Goal: Task Accomplishment & Management: Complete application form

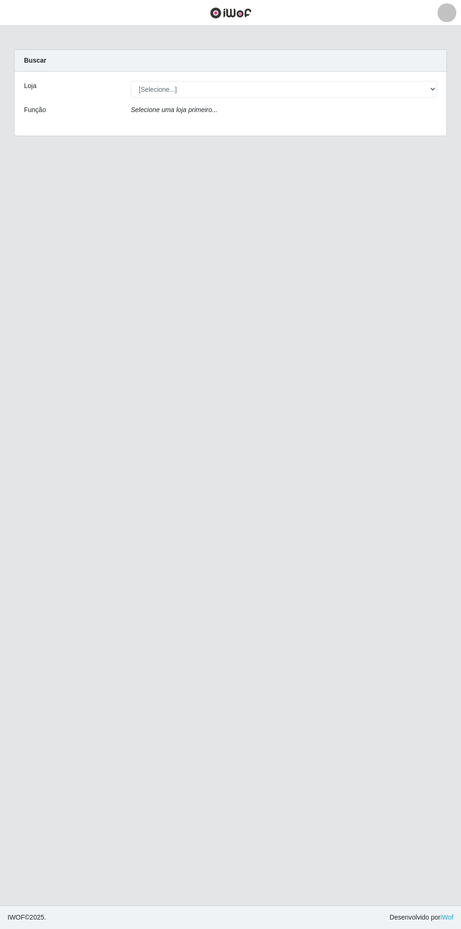
click at [33, 36] on main "Carregando... Buscar Loja [Selecione...] Bemais Supermercados - Cidade Universi…" at bounding box center [230, 466] width 461 height 880
click at [145, 5] on header "Perfil Alterar Senha Sair" at bounding box center [230, 13] width 461 height 26
click at [147, 2] on header "Perfil Alterar Senha Sair" at bounding box center [230, 13] width 461 height 26
click at [157, 2] on header "Perfil Alterar Senha Sair" at bounding box center [230, 13] width 461 height 26
click at [22, 13] on button "button" at bounding box center [12, 13] width 24 height 16
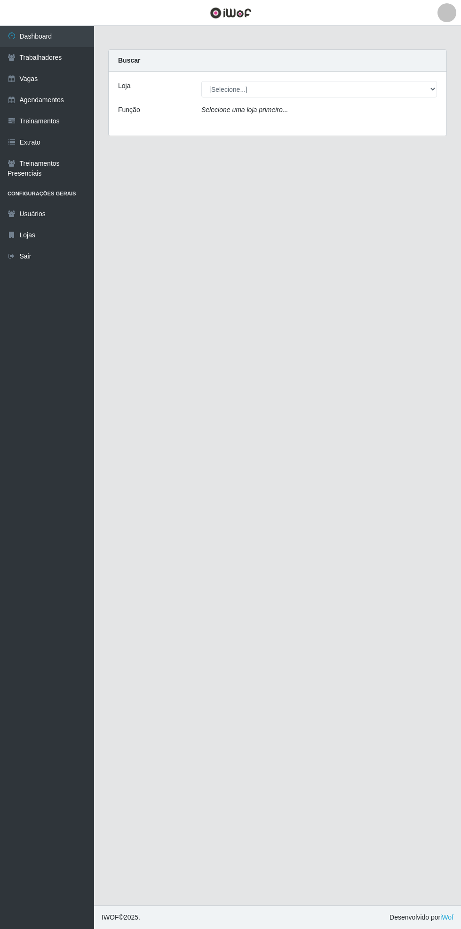
click at [73, 80] on link "Vagas" at bounding box center [47, 78] width 94 height 21
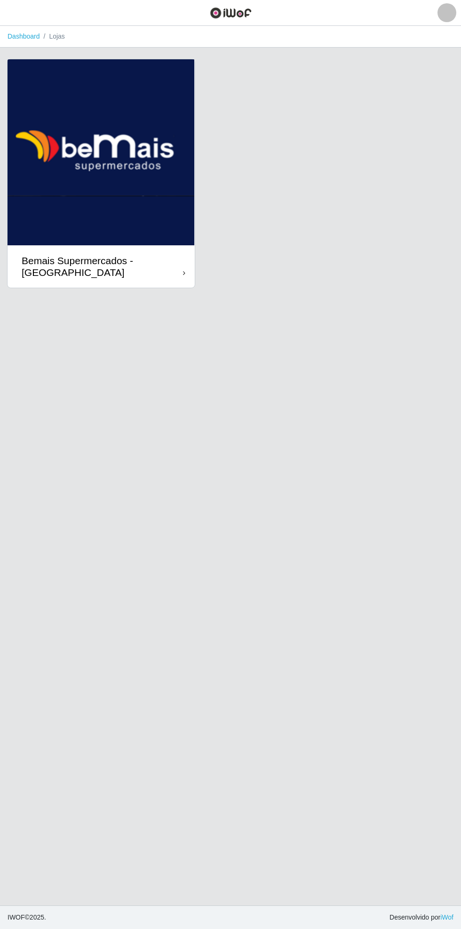
click at [183, 263] on div "Bemais Supermercados - [GEOGRAPHIC_DATA]" at bounding box center [102, 267] width 161 height 24
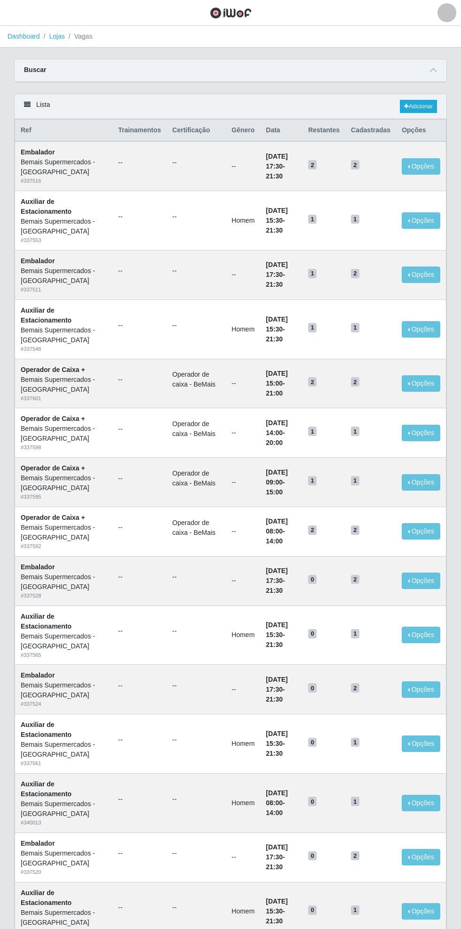
click at [436, 68] on icon at bounding box center [433, 70] width 7 height 7
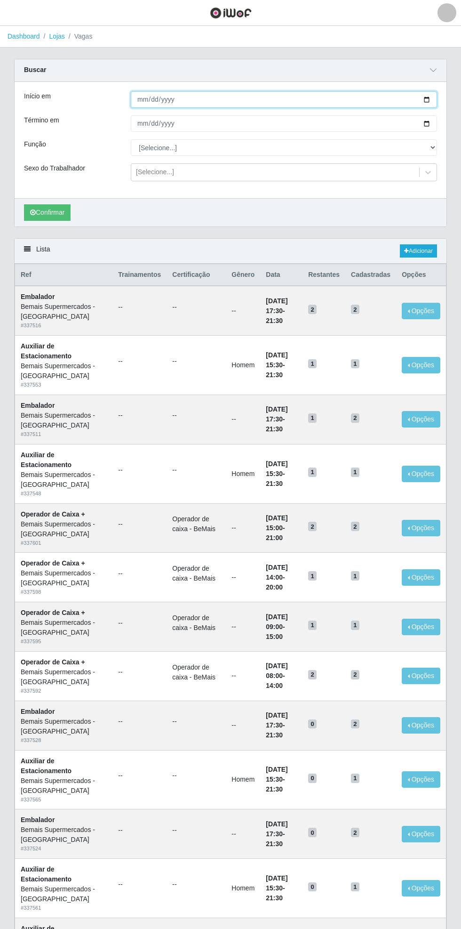
click at [434, 98] on input "Início em" at bounding box center [284, 99] width 307 height 16
type input "[DATE]"
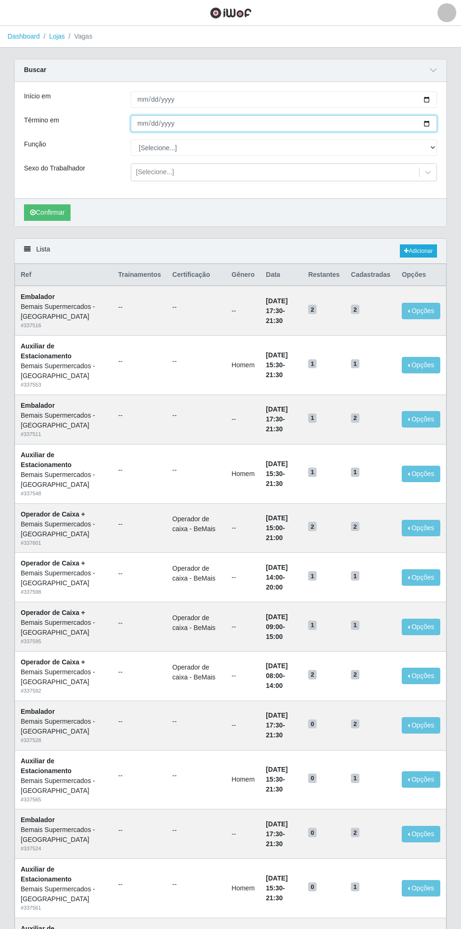
click at [433, 121] on input "Término em" at bounding box center [284, 123] width 307 height 16
type input "[DATE]"
click at [435, 147] on select "[Selecione...] ASG ASG + ASG ++ Auxiliar de Estacionamento Auxiliar de Estacion…" at bounding box center [284, 147] width 307 height 16
select select "82"
click at [131, 139] on select "[Selecione...] ASG ASG + ASG ++ Auxiliar de Estacionamento Auxiliar de Estacion…" at bounding box center [284, 147] width 307 height 16
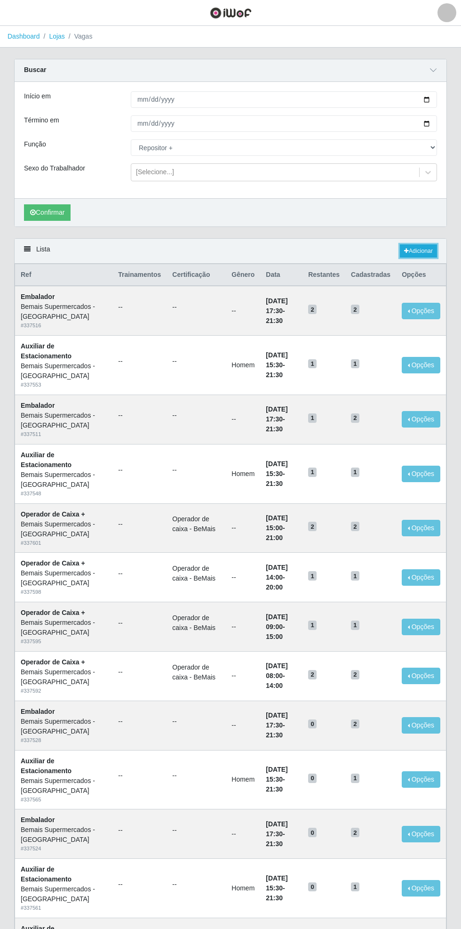
click at [430, 246] on link "Adicionar" at bounding box center [418, 250] width 37 height 13
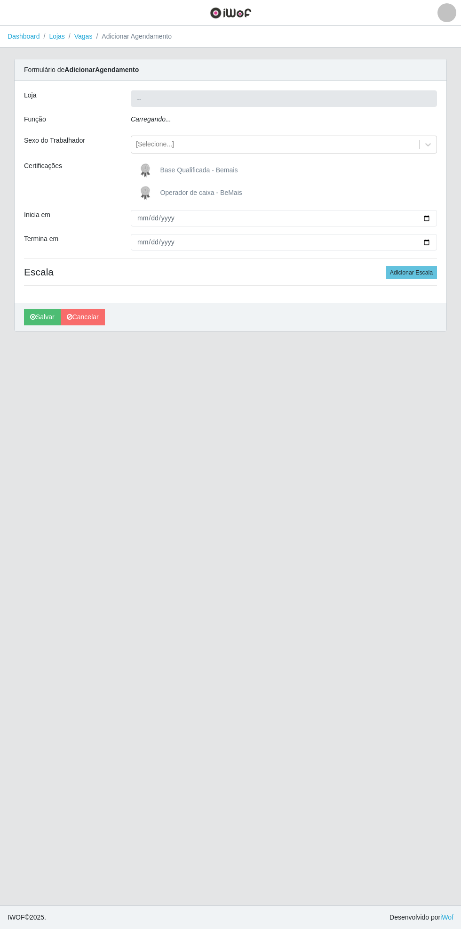
type input "Bemais Supermercados - [GEOGRAPHIC_DATA]"
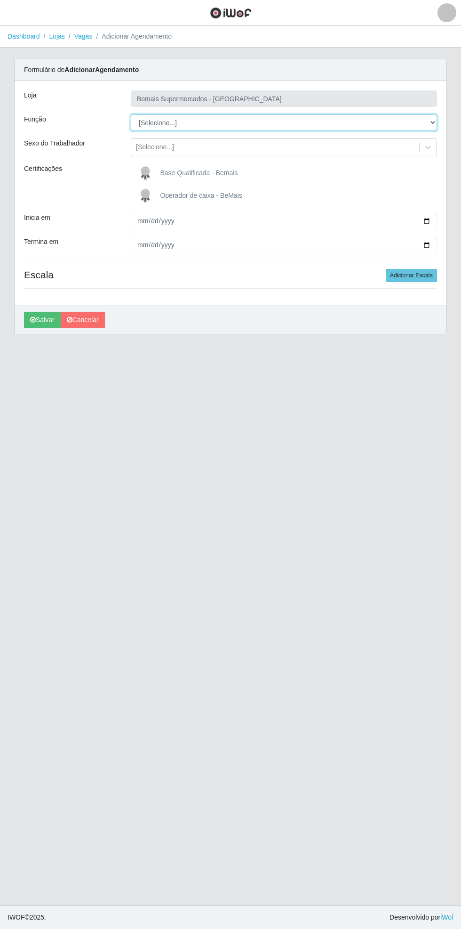
click at [433, 122] on select "[Selecione...] ASG ASG + ASG ++ Auxiliar de Estacionamento Auxiliar de Estacion…" at bounding box center [284, 122] width 307 height 16
select select "82"
click at [131, 114] on select "[Selecione...] ASG ASG + ASG ++ Auxiliar de Estacionamento Auxiliar de Estacion…" at bounding box center [284, 122] width 307 height 16
click at [212, 171] on span "Base Qualificada - Bemais" at bounding box center [199, 173] width 78 height 8
click at [0, 0] on input "Base Qualificada - Bemais" at bounding box center [0, 0] width 0 height 0
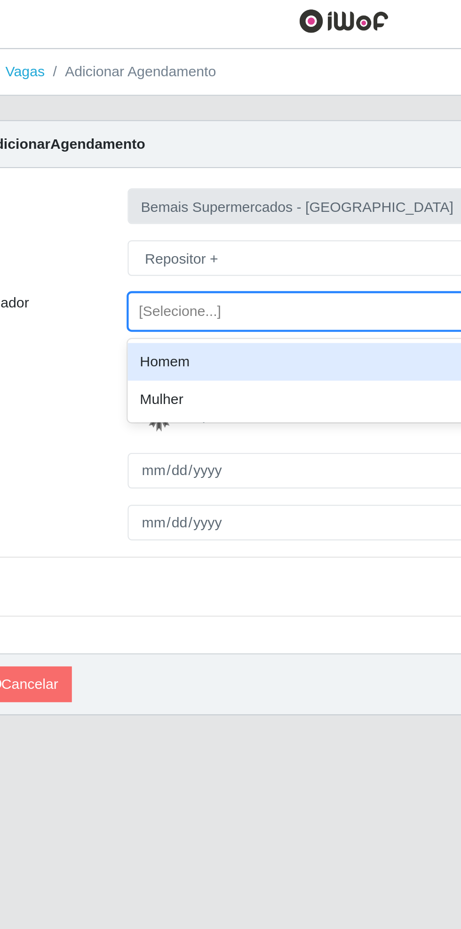
click at [204, 168] on div "Homem" at bounding box center [284, 170] width 307 height 17
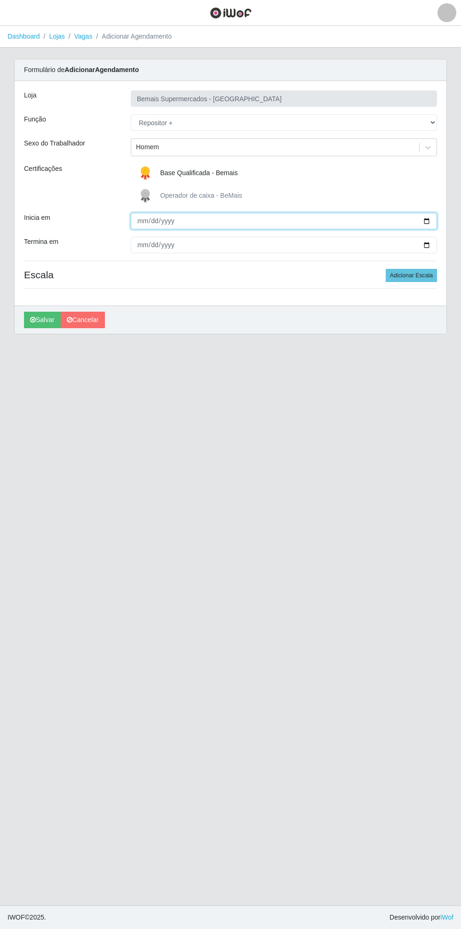
click at [434, 217] on input "Inicia em" at bounding box center [284, 221] width 307 height 16
type input "[DATE]"
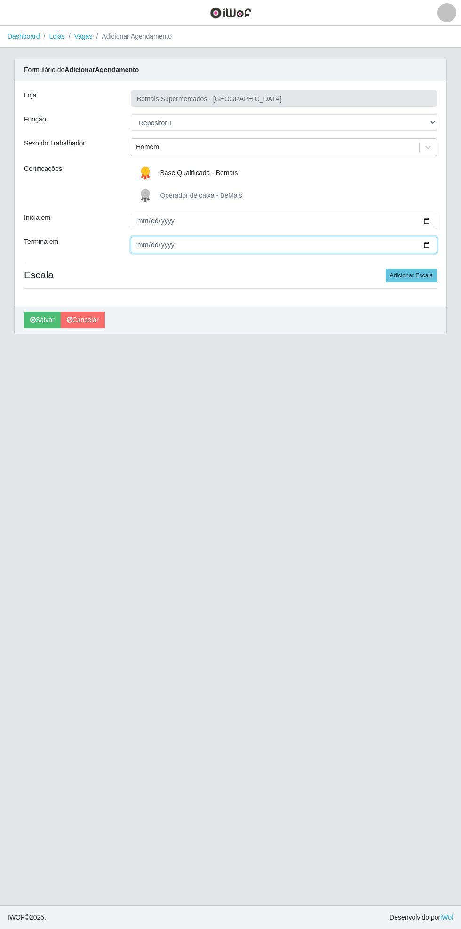
click at [432, 245] on input "Termina em" at bounding box center [284, 245] width 307 height 16
type input "[DATE]"
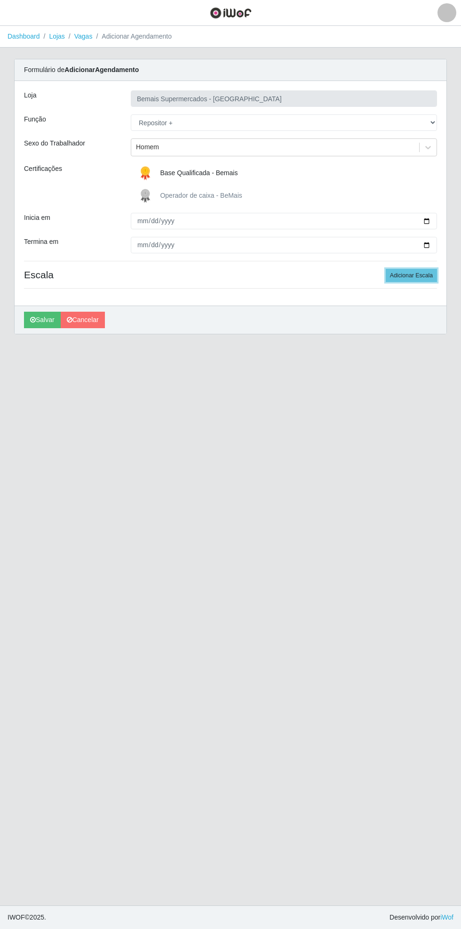
click at [428, 270] on button "Adicionar Escala" at bounding box center [411, 275] width 51 height 13
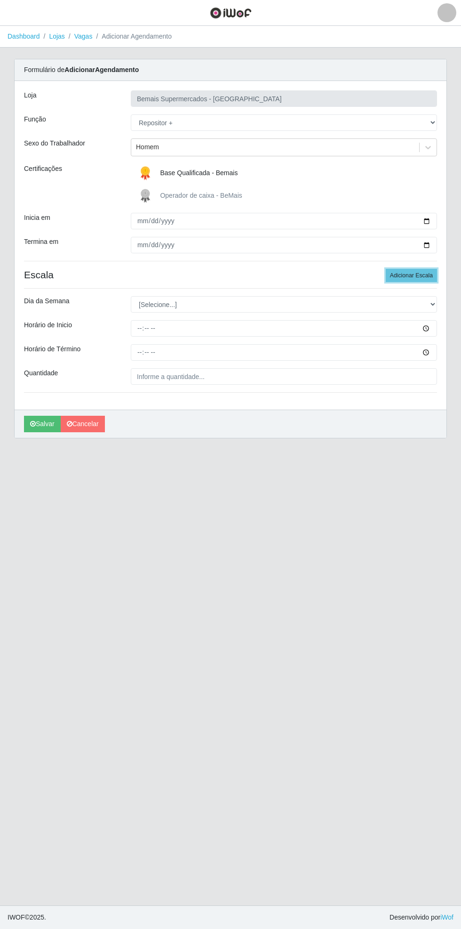
click at [433, 277] on button "Adicionar Escala" at bounding box center [411, 275] width 51 height 13
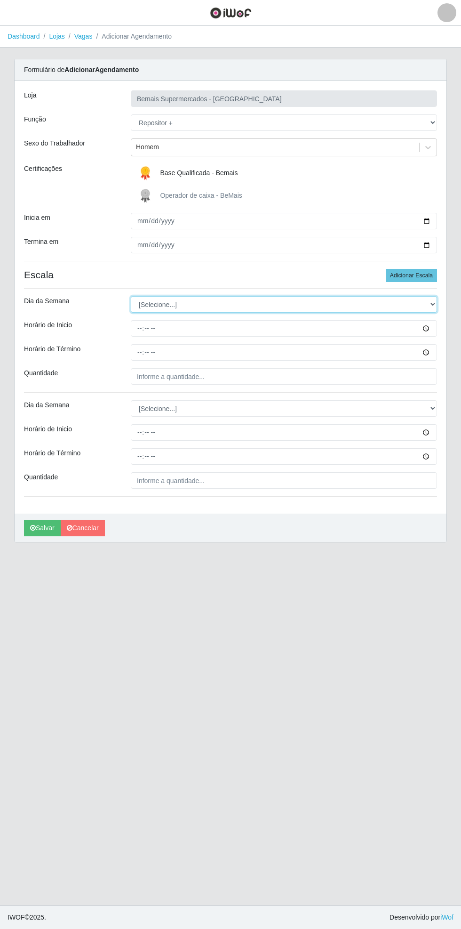
click at [436, 304] on select "[Selecione...] Segunda Terça Quarta Quinta Sexta Sábado Domingo" at bounding box center [284, 304] width 307 height 16
select select "6"
click at [131, 296] on select "[Selecione...] Segunda Terça Quarta Quinta Sexta Sábado Domingo" at bounding box center [284, 304] width 307 height 16
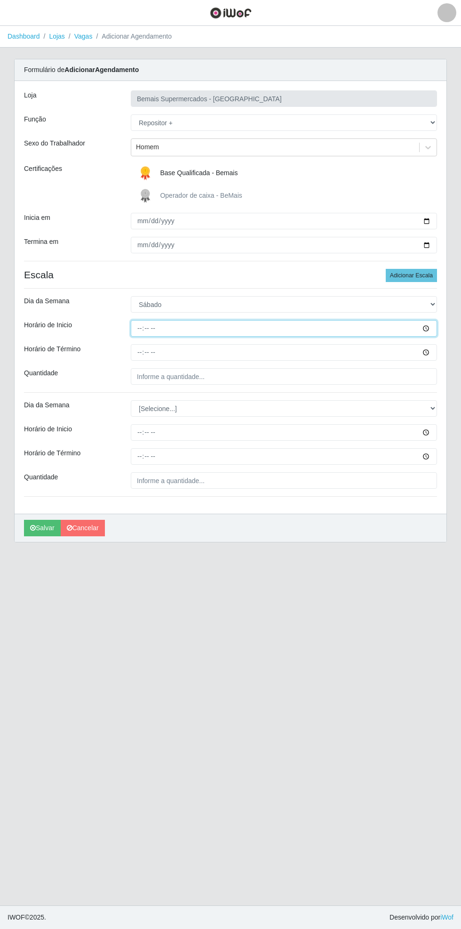
click at [434, 325] on input "Horário de Inicio" at bounding box center [284, 328] width 307 height 16
type input "08:00"
click at [433, 353] on input "Horário de Término" at bounding box center [284, 352] width 307 height 16
type input "14:00"
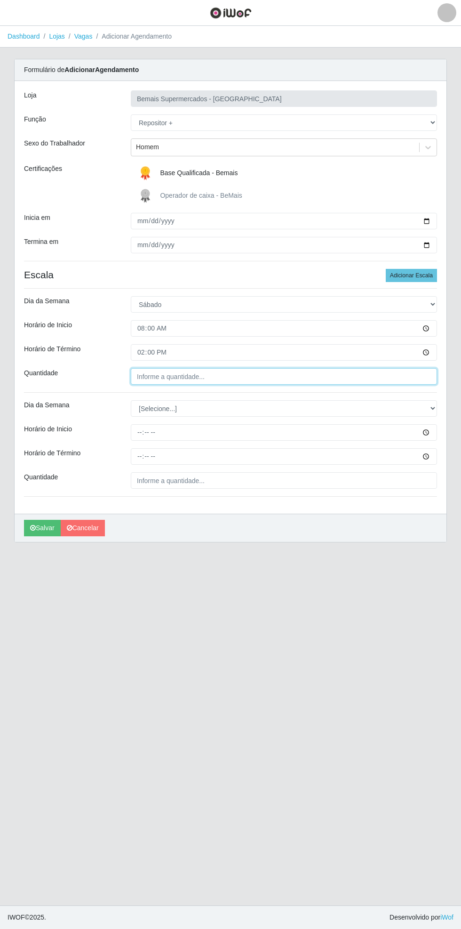
click at [378, 376] on input "Quantidade" at bounding box center [284, 376] width 307 height 16
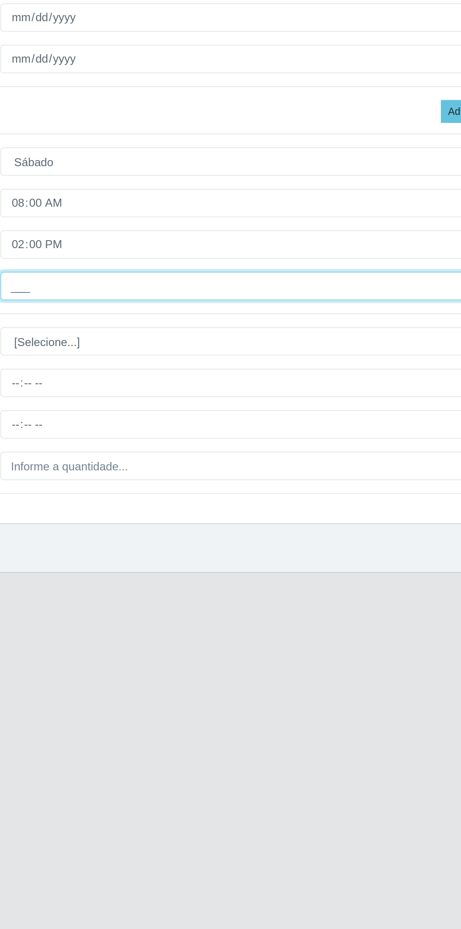
type input "2__"
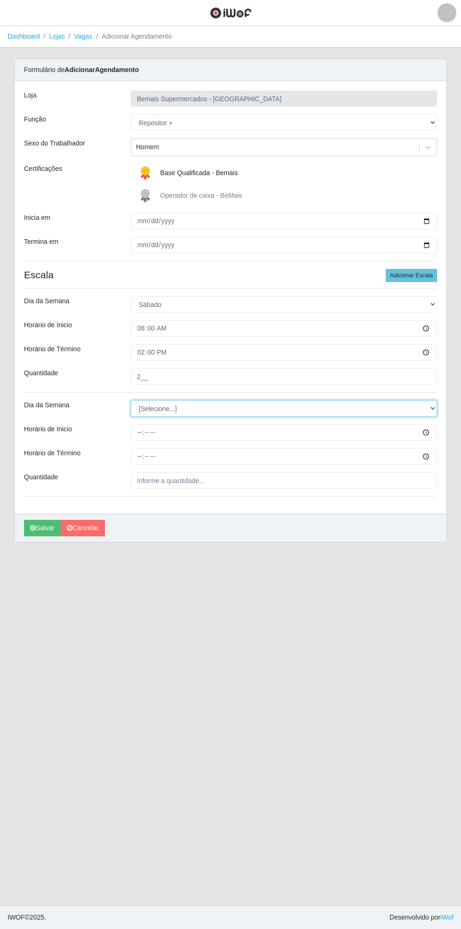
click at [433, 409] on select "[Selecione...] Segunda Terça Quarta Quinta Sexta Sábado Domingo" at bounding box center [284, 408] width 307 height 16
select select "6"
click at [131, 400] on select "[Selecione...] Segunda Terça Quarta Quinta Sexta Sábado Domingo" at bounding box center [284, 408] width 307 height 16
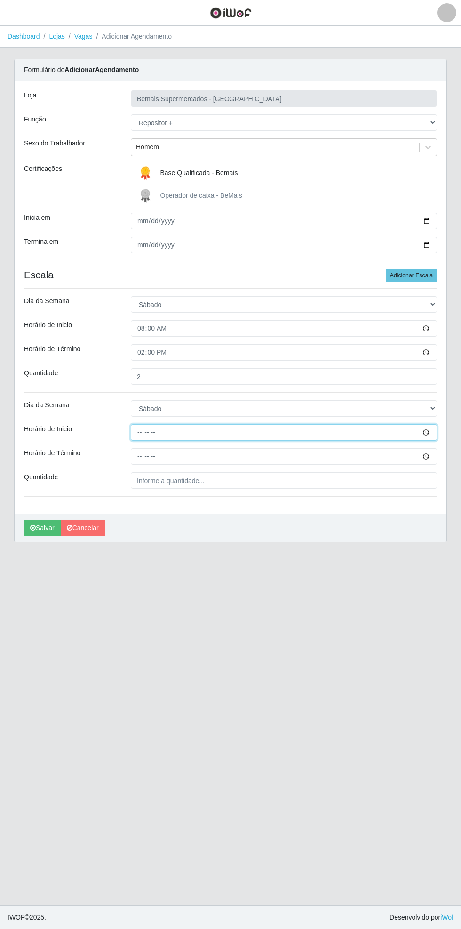
click at [432, 433] on input "Horário de Inicio" at bounding box center [284, 432] width 307 height 16
type input "15:00"
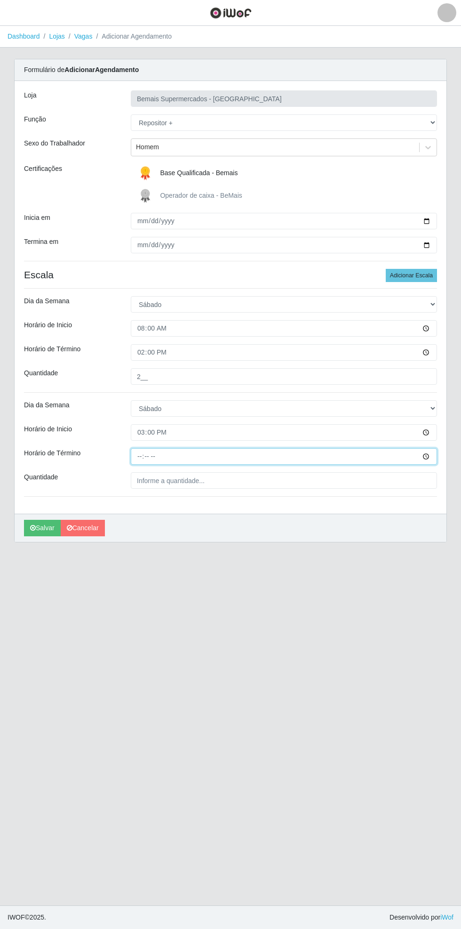
click at [432, 457] on input "Horário de Término" at bounding box center [284, 456] width 307 height 16
type input "21:00"
click at [224, 479] on input "Quantidade" at bounding box center [284, 480] width 307 height 16
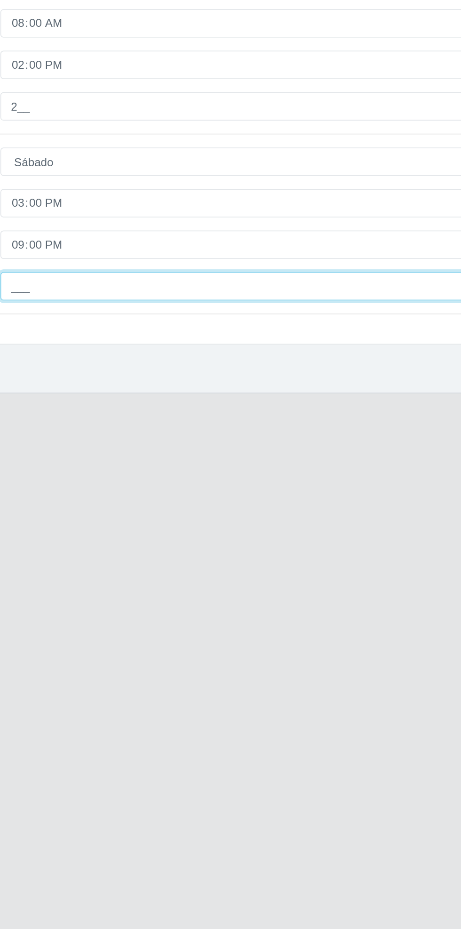
type input "3__"
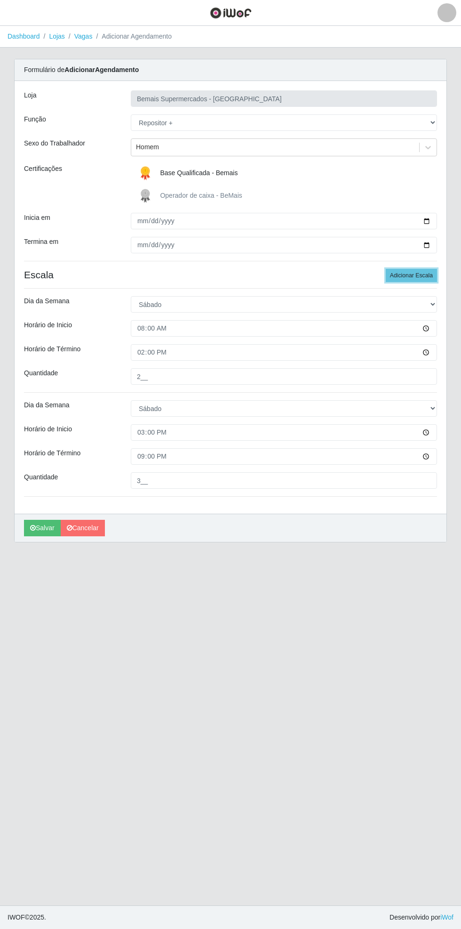
click at [418, 276] on button "Adicionar Escala" at bounding box center [411, 275] width 51 height 13
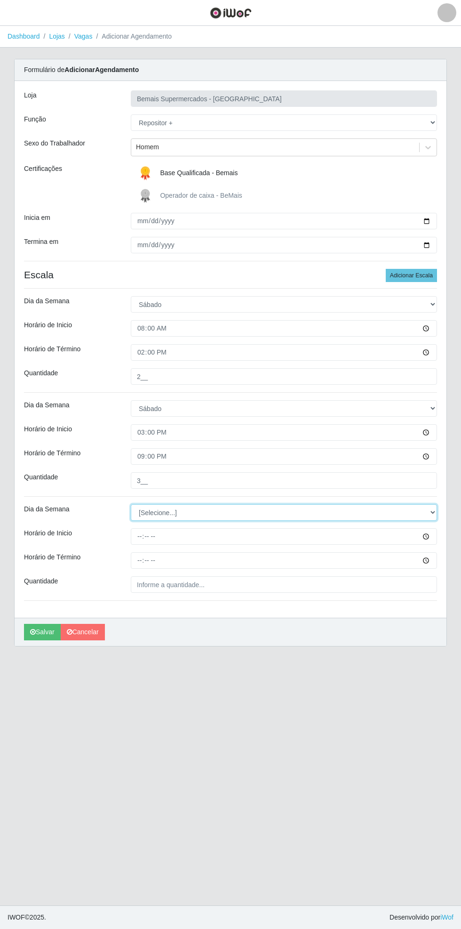
click at [435, 512] on select "[Selecione...] Segunda Terça Quarta Quinta Sexta Sábado Domingo" at bounding box center [284, 512] width 307 height 16
select select "0"
click at [131, 504] on select "[Selecione...] Segunda Terça Quarta Quinta Sexta Sábado Domingo" at bounding box center [284, 512] width 307 height 16
click at [437, 540] on input "Horário de Inicio" at bounding box center [284, 536] width 307 height 16
type input "08:00"
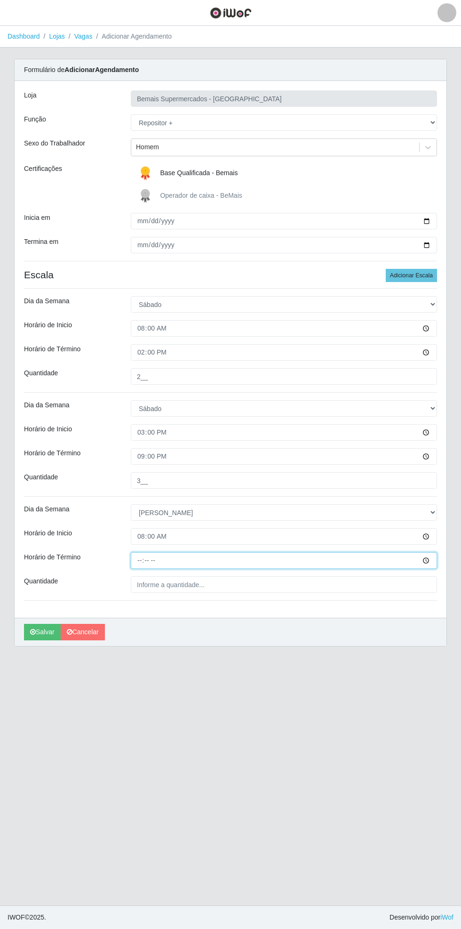
click at [435, 564] on input "Horário de Término" at bounding box center [284, 560] width 307 height 16
type input "14:00"
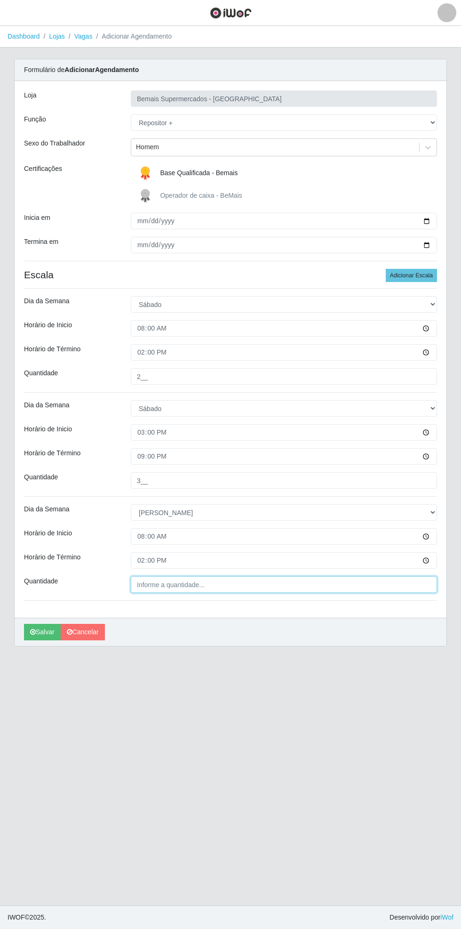
click at [425, 584] on input "Quantidade" at bounding box center [284, 584] width 307 height 16
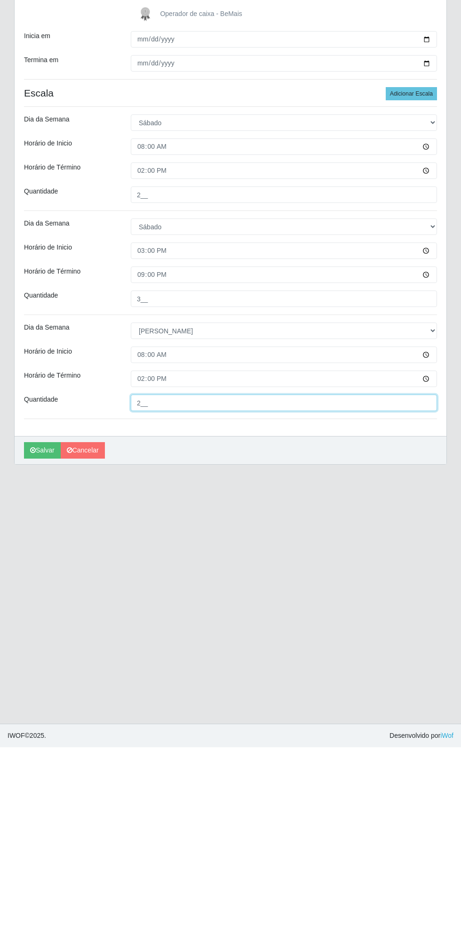
type input "2__"
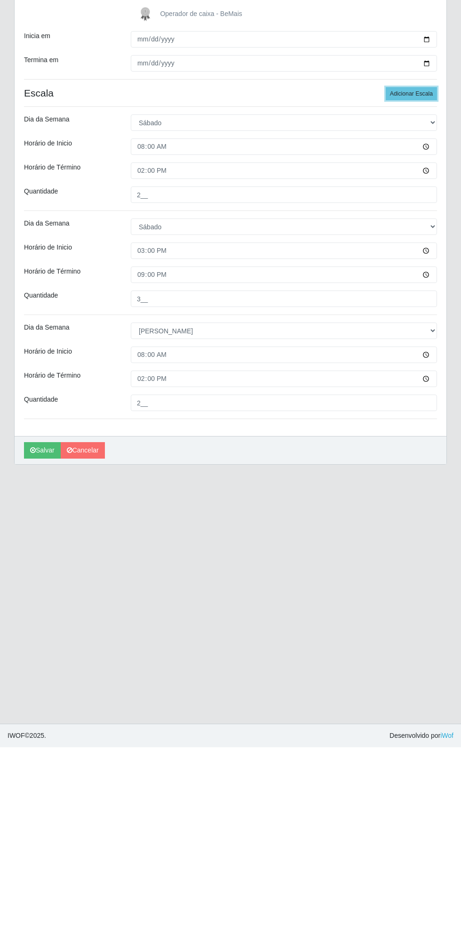
click at [419, 272] on button "Adicionar Escala" at bounding box center [411, 275] width 51 height 13
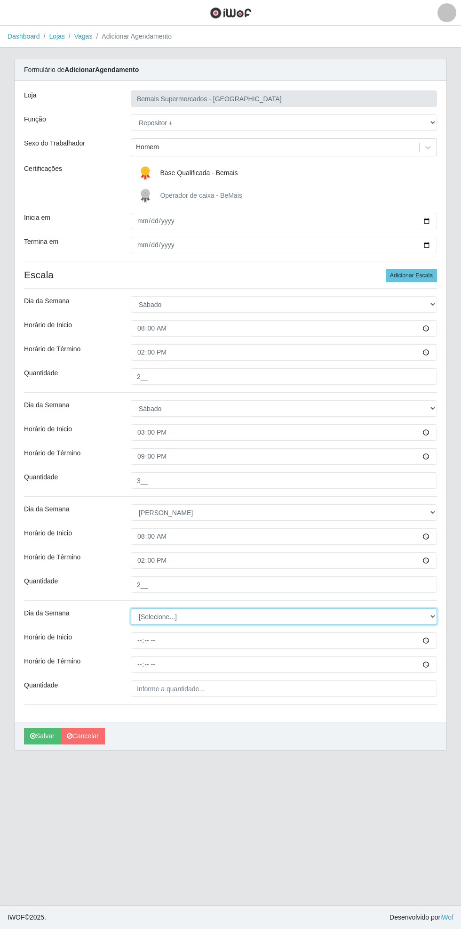
click at [434, 615] on select "[Selecione...] Segunda Terça Quarta Quinta Sexta Sábado Domingo" at bounding box center [284, 616] width 307 height 16
select select "0"
click at [131, 608] on select "[Selecione...] Segunda Terça Quarta Quinta Sexta Sábado Domingo" at bounding box center [284, 616] width 307 height 16
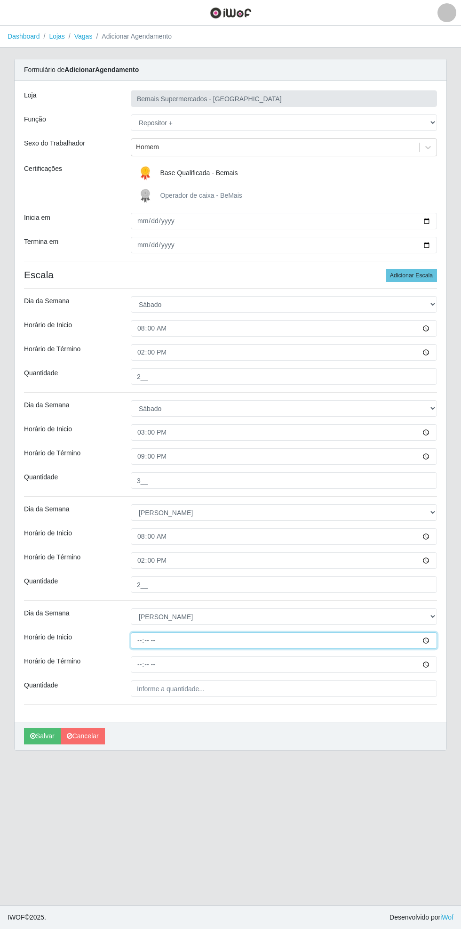
click at [430, 643] on input "Horário de Inicio" at bounding box center [284, 640] width 307 height 16
type input "15:00"
click at [296, 664] on input "Horário de Término" at bounding box center [284, 664] width 307 height 16
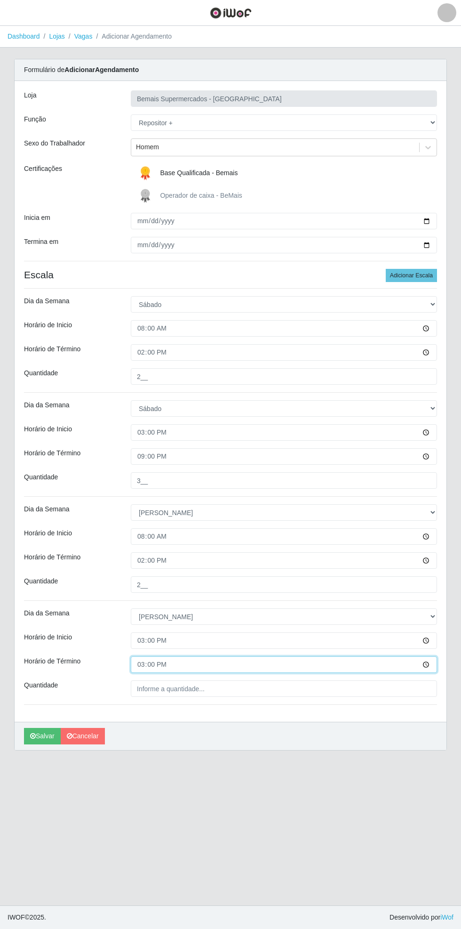
click at [431, 665] on input "15:00" at bounding box center [284, 664] width 307 height 16
type input "21:00"
click at [218, 690] on input "Quantidade" at bounding box center [284, 688] width 307 height 16
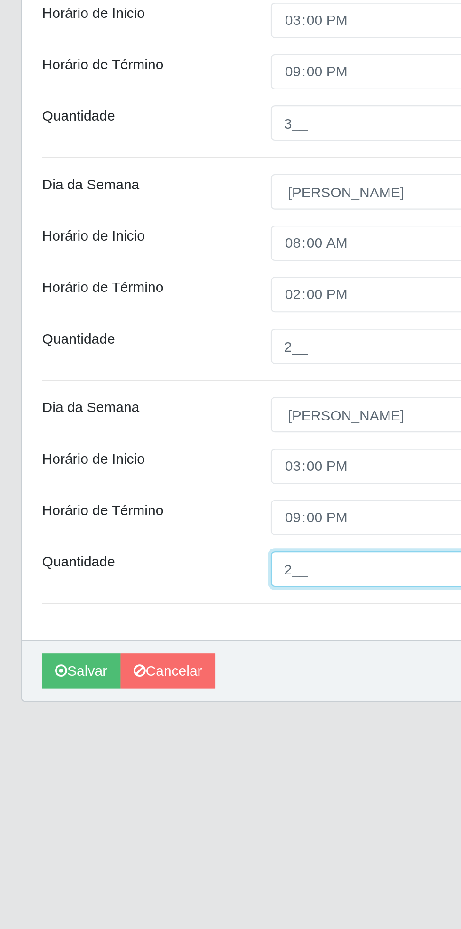
type input "2__"
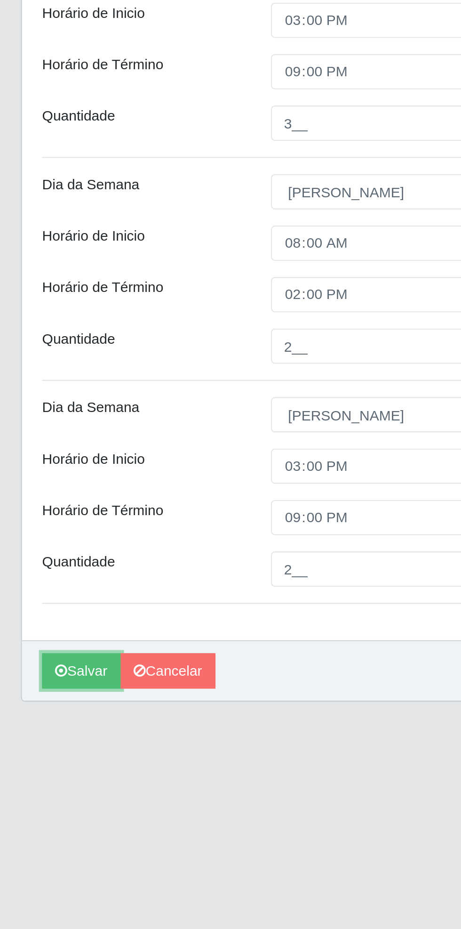
click at [42, 740] on button "Salvar" at bounding box center [42, 736] width 37 height 16
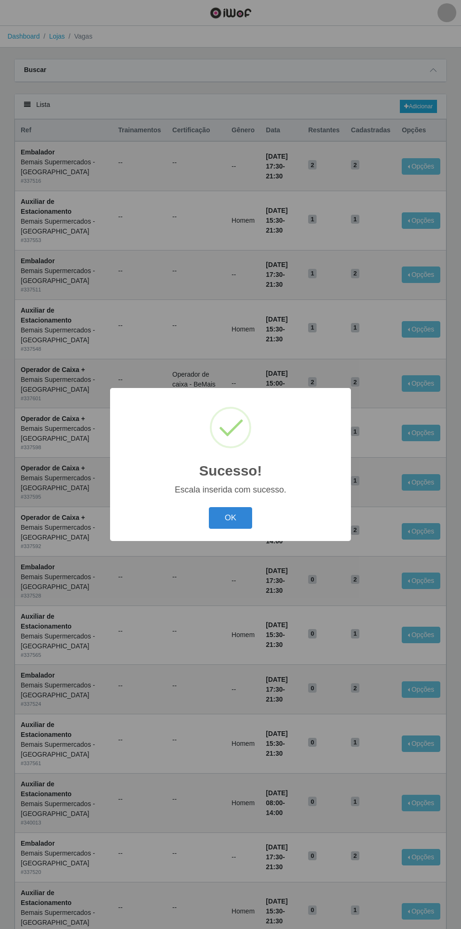
click at [240, 516] on button "OK" at bounding box center [231, 518] width 44 height 22
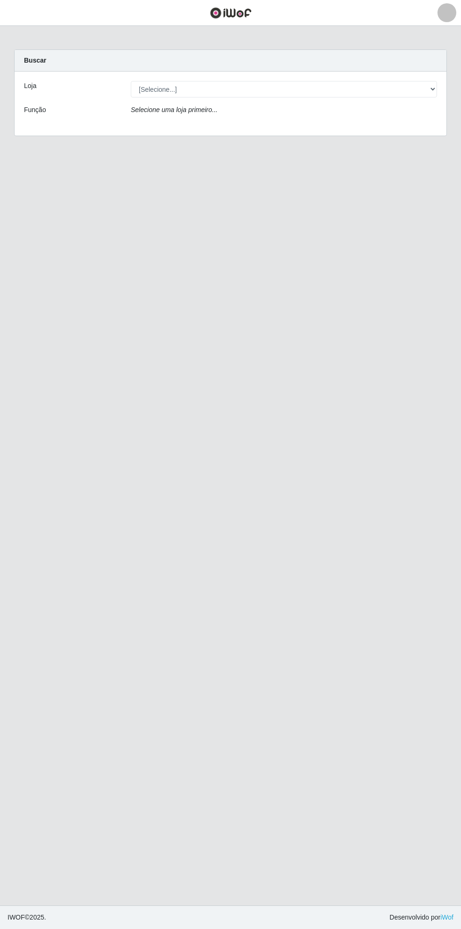
click at [36, 22] on header "Perfil Alterar Senha Sair" at bounding box center [230, 13] width 461 height 26
click at [23, 16] on button "button" at bounding box center [12, 13] width 24 height 16
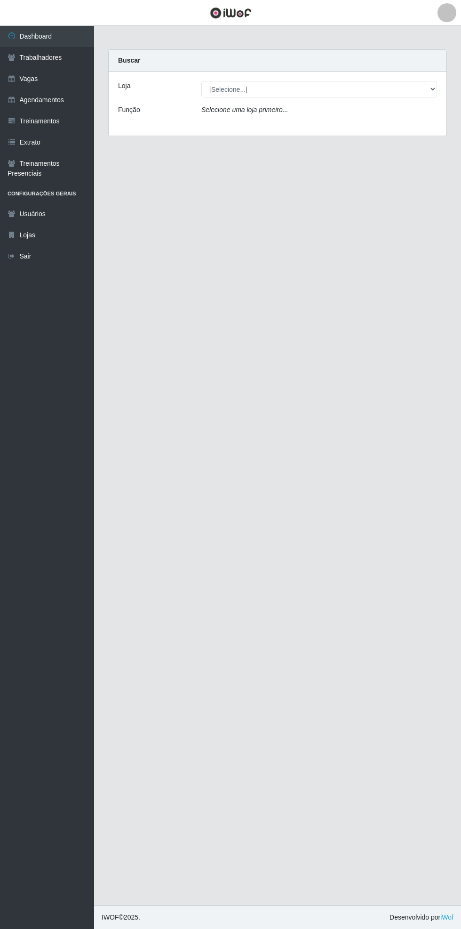
click at [71, 79] on link "Vagas" at bounding box center [47, 78] width 94 height 21
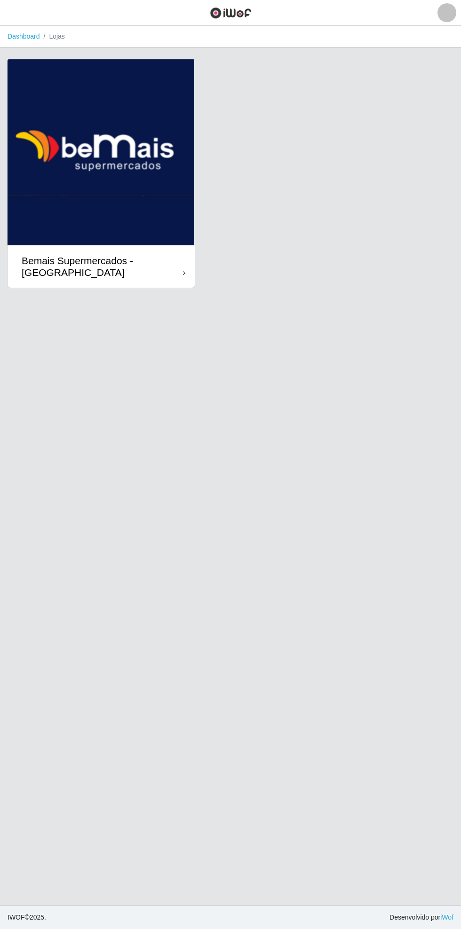
click at [183, 276] on div "Bemais Supermercados - [GEOGRAPHIC_DATA]" at bounding box center [102, 267] width 161 height 24
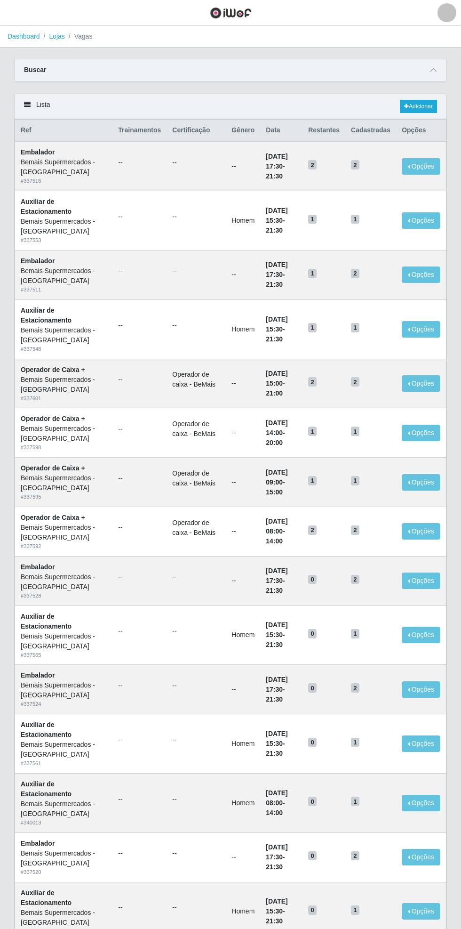
click at [439, 70] on span at bounding box center [433, 70] width 11 height 11
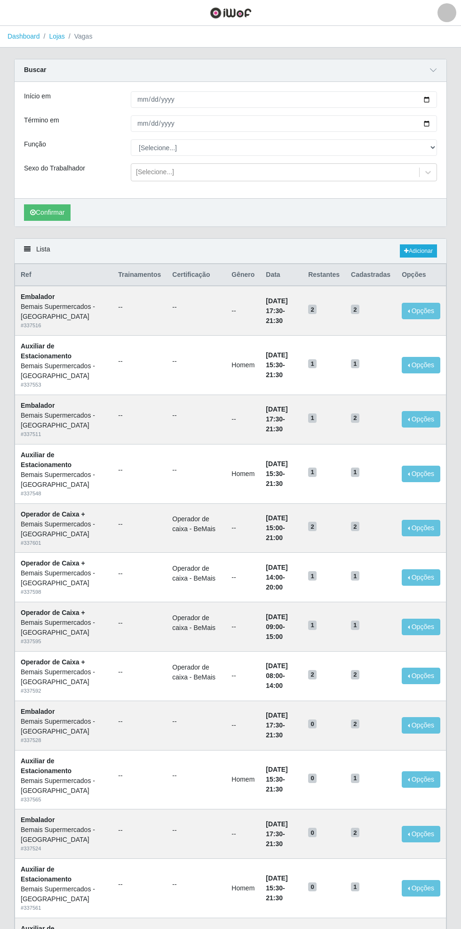
click at [449, 97] on div "Carregando... Buscar Início em Término em Função [Selecione...] ASG ASG + ASG +…" at bounding box center [230, 148] width 447 height 179
click at [435, 100] on input "Início em" at bounding box center [284, 99] width 307 height 16
type input "[DATE]"
click at [436, 123] on input "Término em" at bounding box center [284, 123] width 307 height 16
type input "[DATE]"
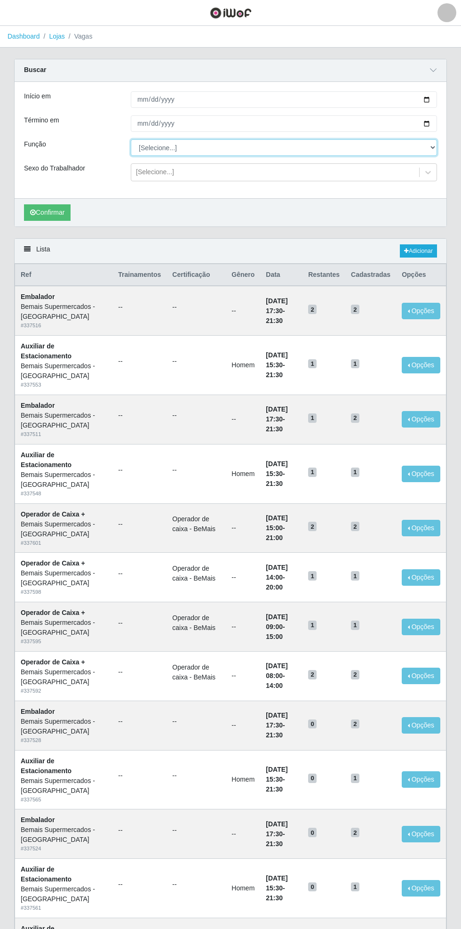
click at [434, 147] on select "[Selecione...] ASG ASG + ASG ++ Auxiliar de Estacionamento Auxiliar de Estacion…" at bounding box center [284, 147] width 307 height 16
click at [131, 139] on select "[Selecione...] ASG ASG + ASG ++ Auxiliar de Estacionamento Auxiliar de Estacion…" at bounding box center [284, 147] width 307 height 16
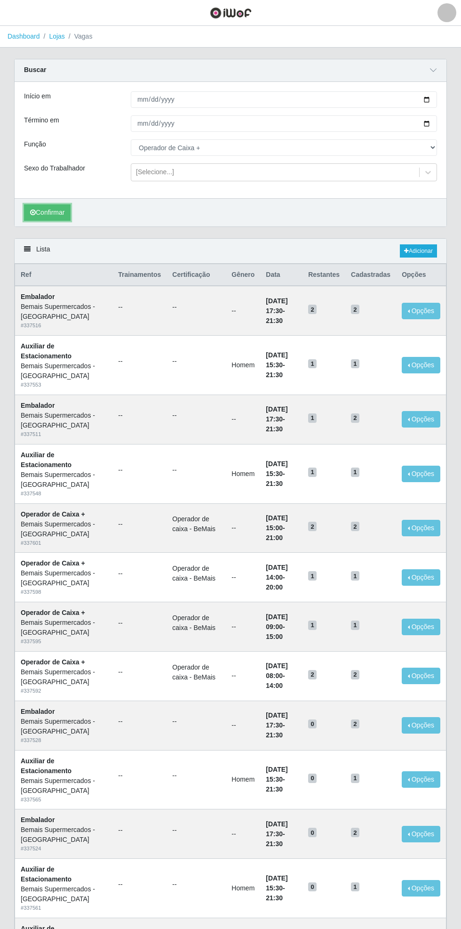
click at [50, 211] on button "Confirmar" at bounding box center [47, 212] width 47 height 16
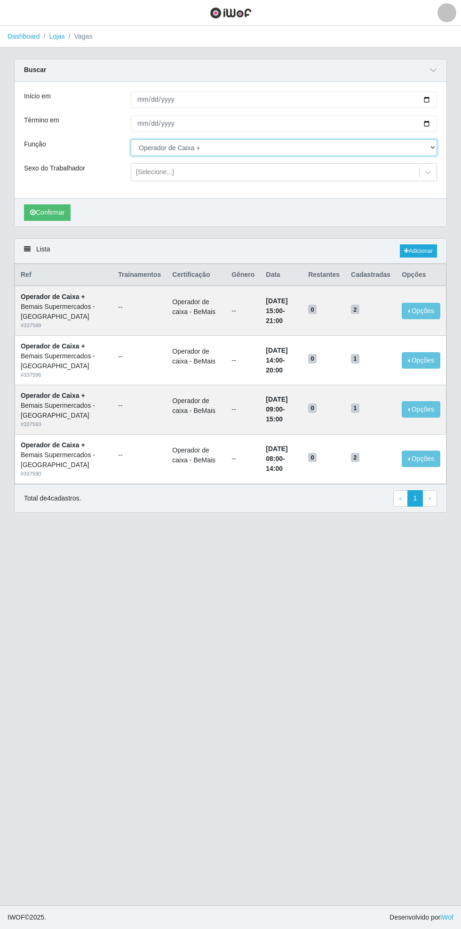
click at [432, 151] on select "[Selecione...] ASG ASG + ASG ++ Auxiliar de Estacionamento Auxiliar de Estacion…" at bounding box center [284, 147] width 307 height 16
select select "70"
click at [131, 139] on select "[Selecione...] ASG ASG + ASG ++ Auxiliar de Estacionamento Auxiliar de Estacion…" at bounding box center [284, 147] width 307 height 16
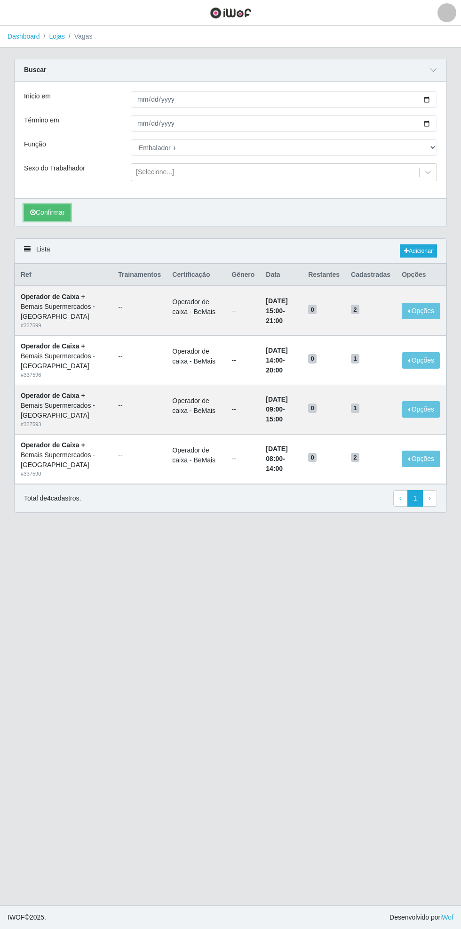
click at [32, 211] on icon "submit" at bounding box center [33, 212] width 6 height 7
